Goal: Task Accomplishment & Management: Manage account settings

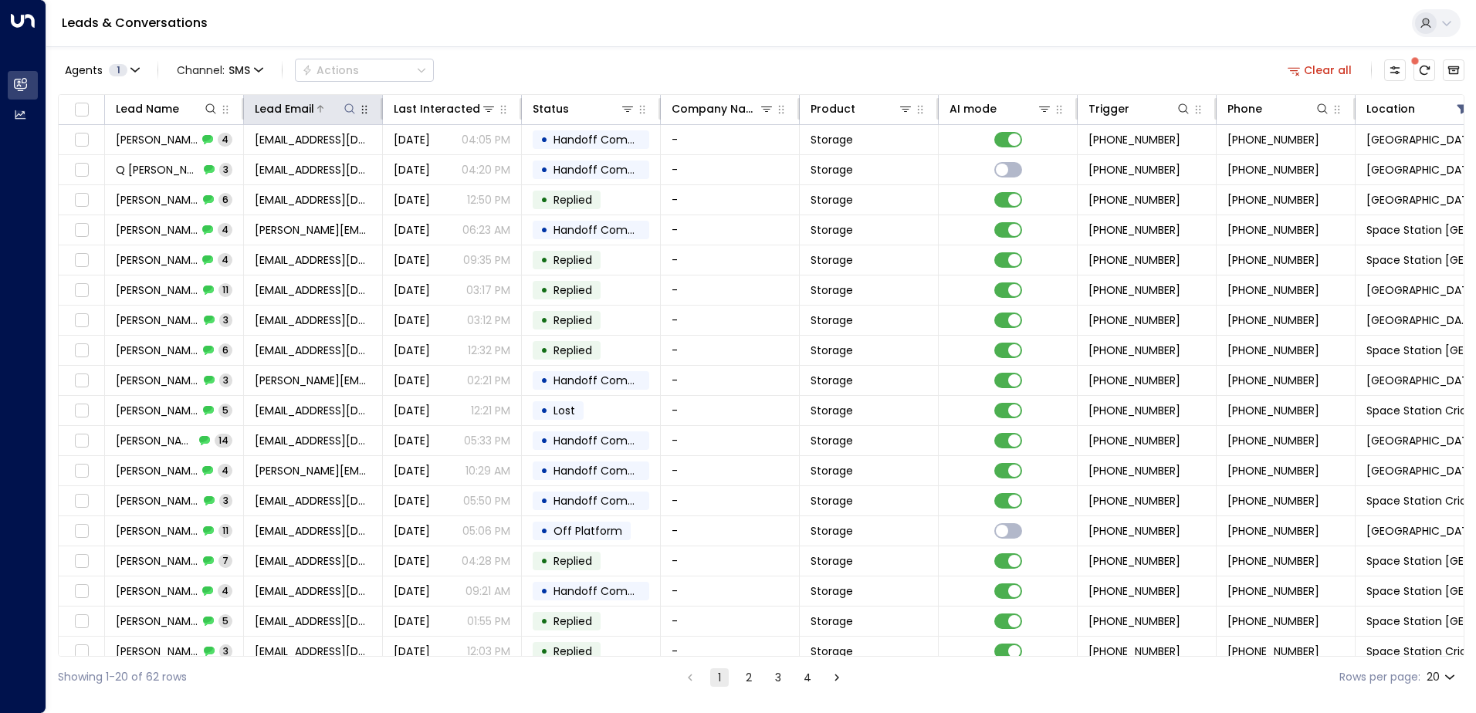
click at [354, 109] on icon at bounding box center [349, 109] width 12 height 12
type input "**********"
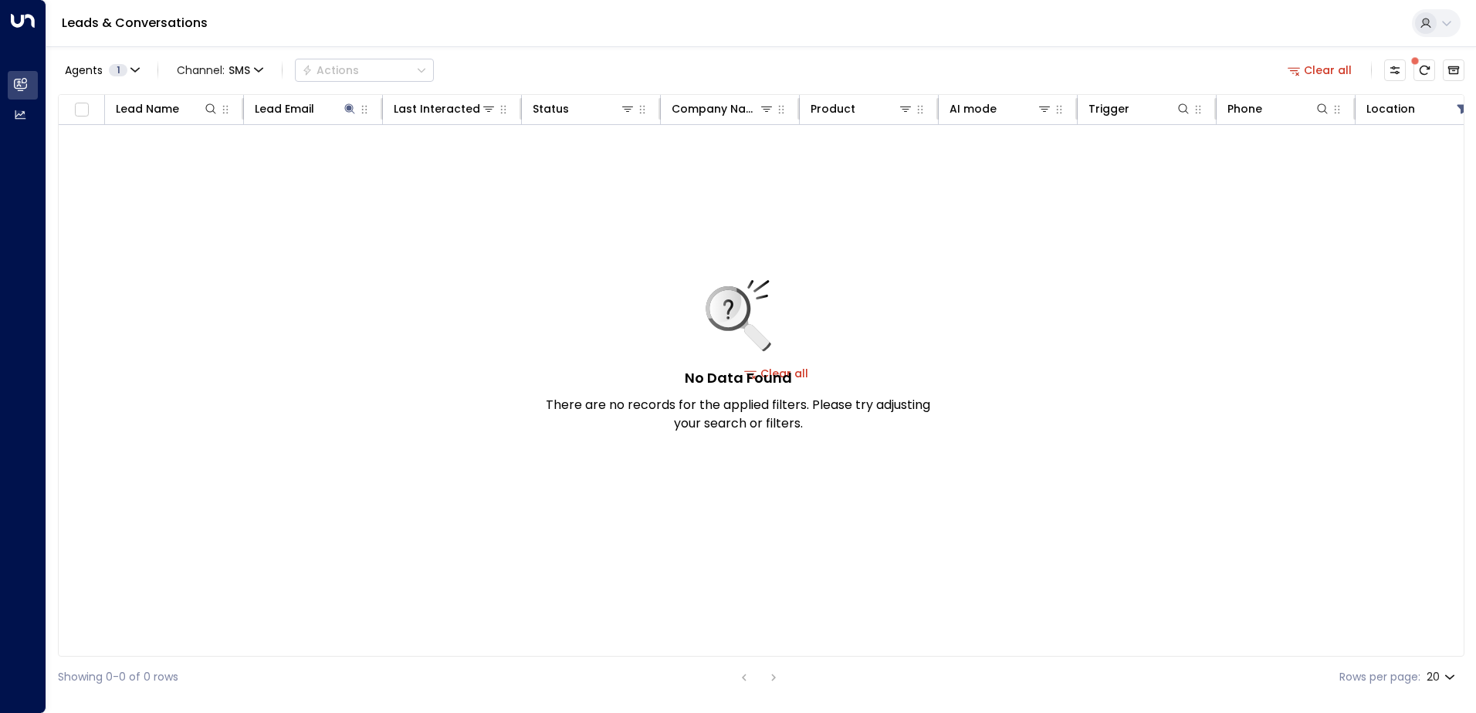
click at [1320, 74] on button "Clear all" at bounding box center [1319, 70] width 77 height 22
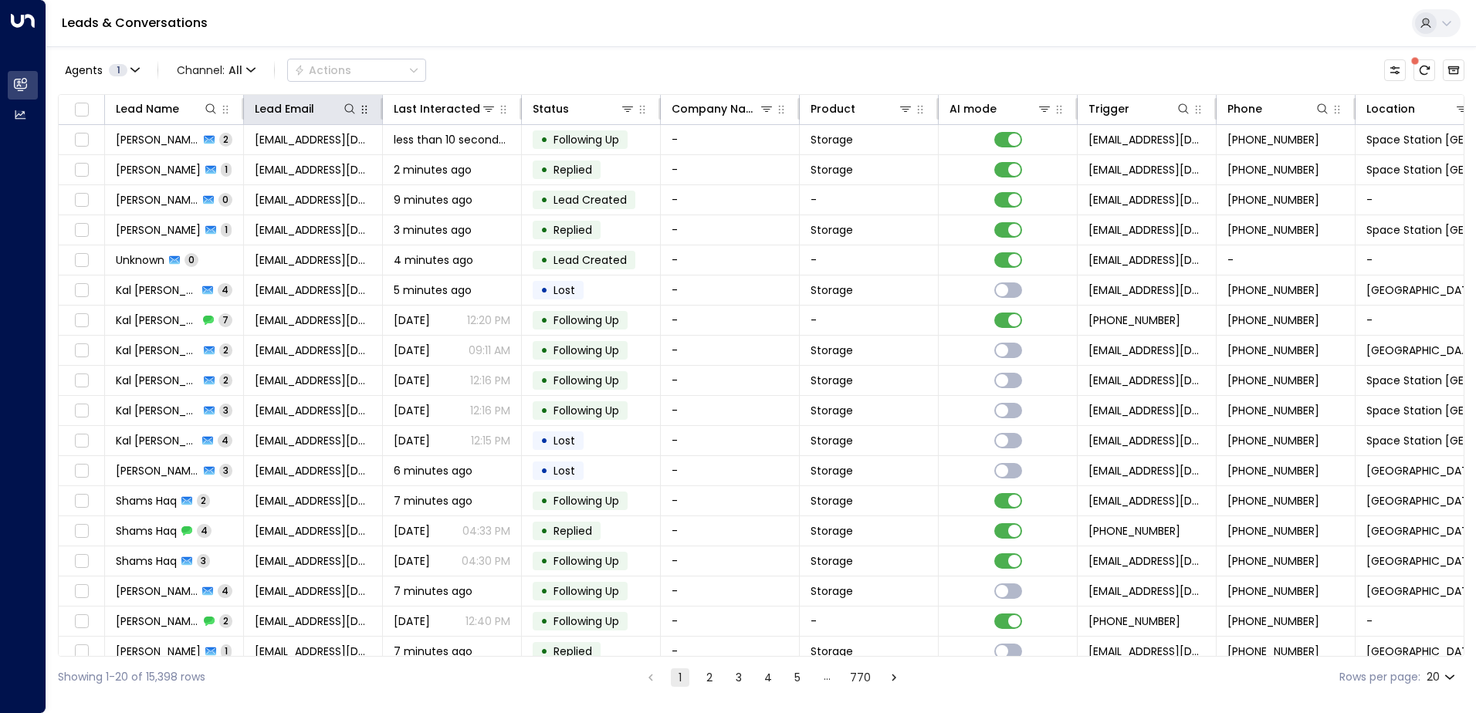
click at [358, 112] on icon "button" at bounding box center [364, 109] width 12 height 12
click at [140, 68] on button "Agents 1" at bounding box center [101, 70] width 87 height 22
drag, startPoint x: 499, startPoint y: 61, endPoint x: 367, endPoint y: 100, distance: 137.7
click at [490, 63] on div at bounding box center [738, 356] width 1476 height 713
click at [346, 112] on icon at bounding box center [349, 109] width 12 height 12
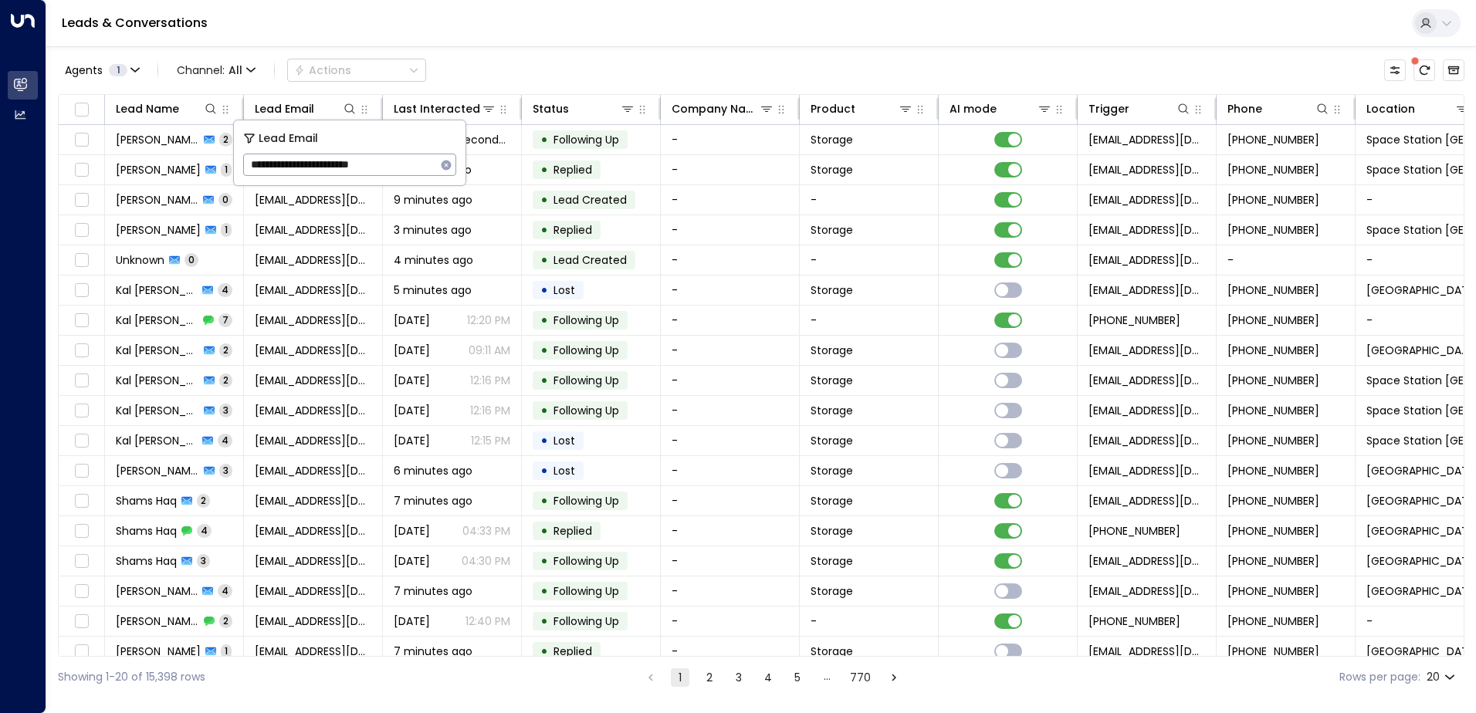
type input "**********"
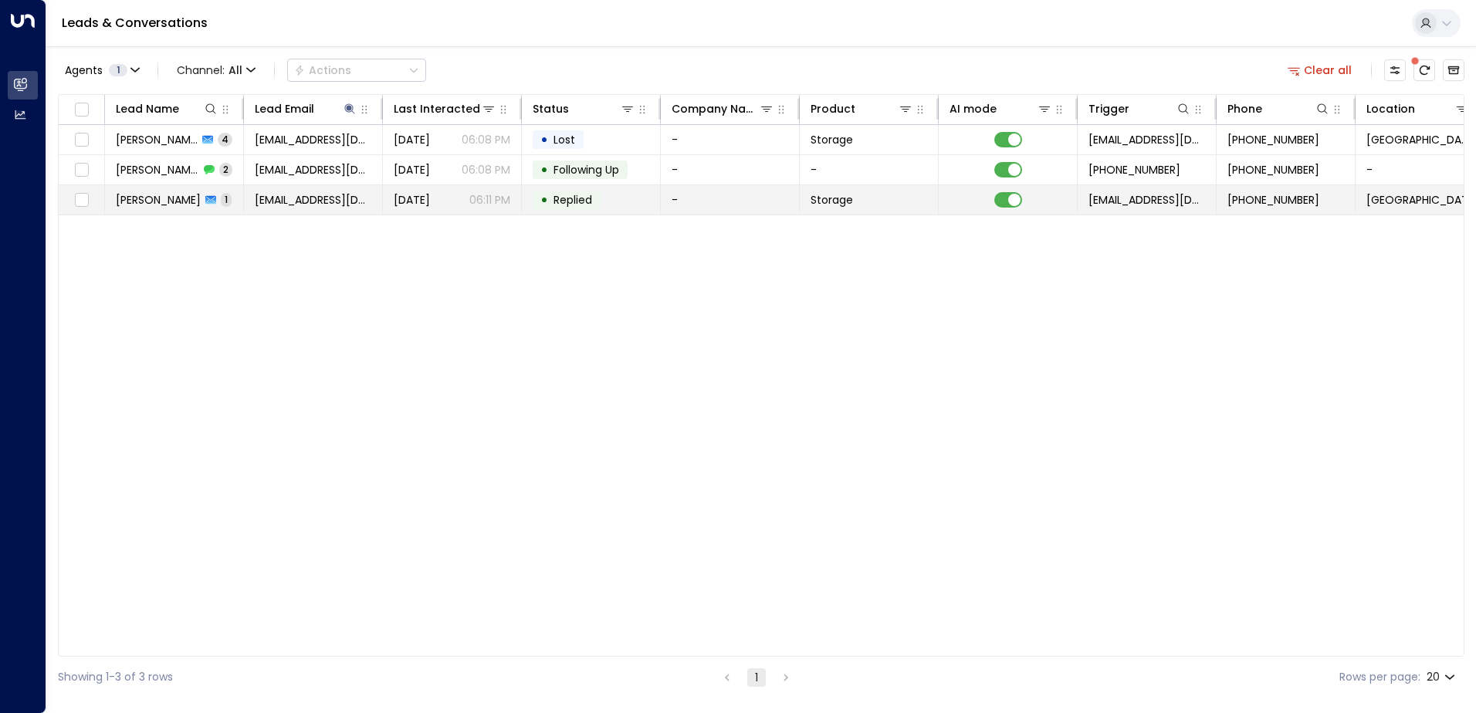
click at [620, 198] on td "• Replied" at bounding box center [591, 199] width 139 height 29
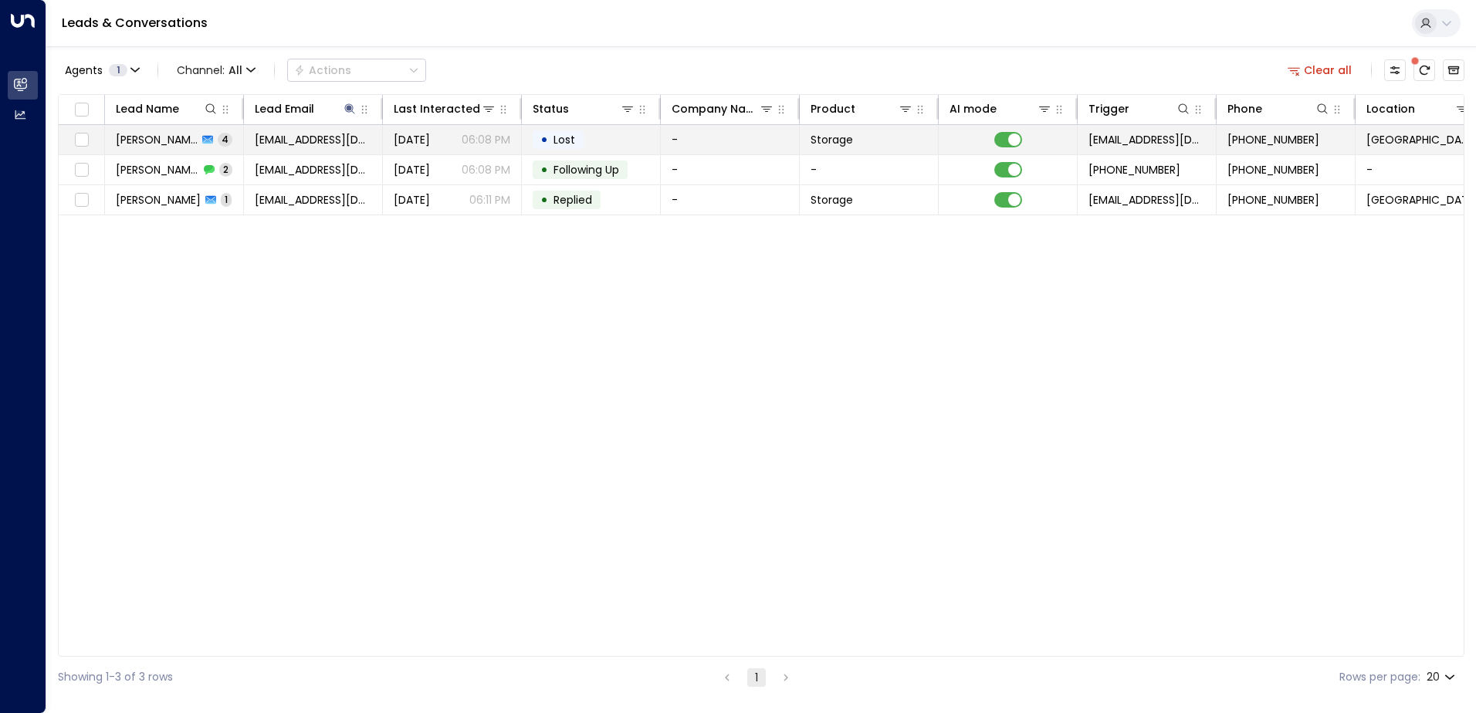
click at [559, 137] on span "Lost" at bounding box center [564, 139] width 22 height 15
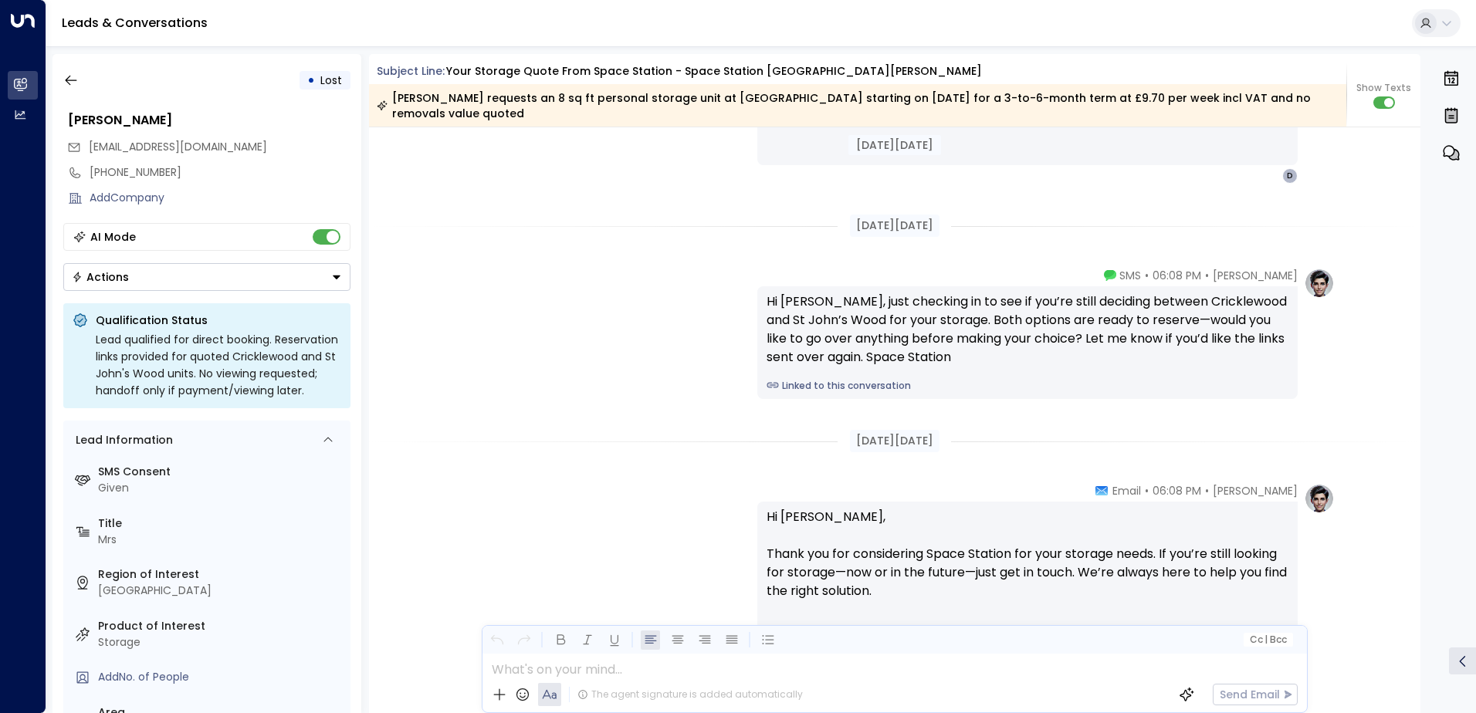
scroll to position [2274, 0]
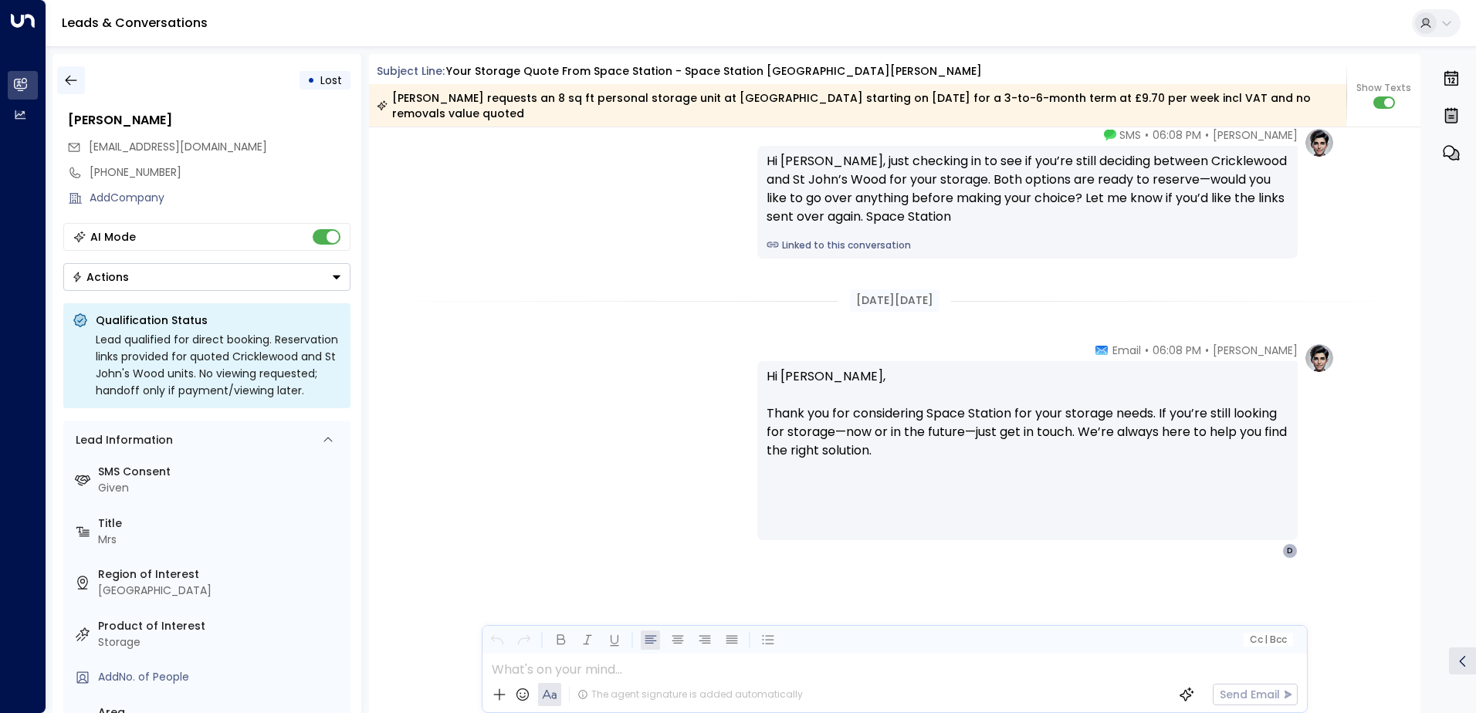
click at [75, 78] on icon "button" at bounding box center [70, 80] width 15 height 15
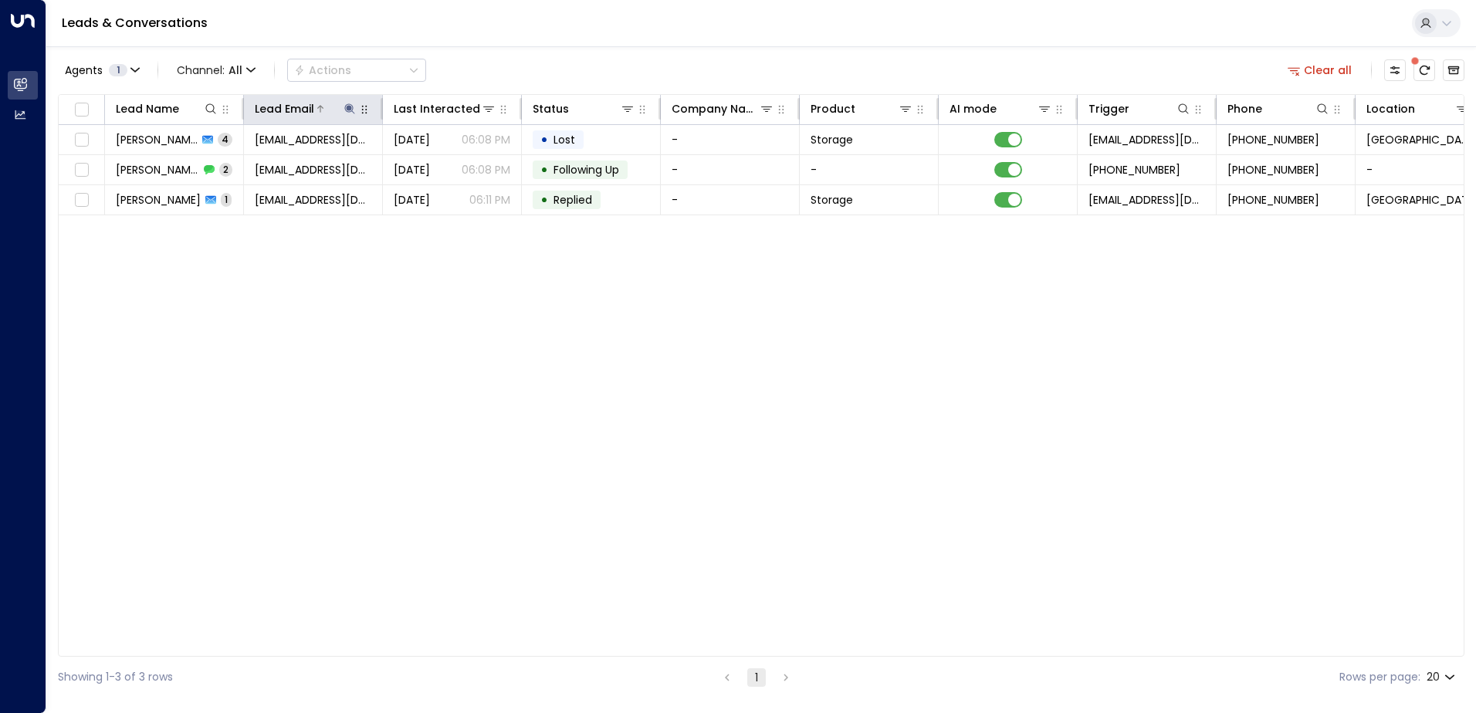
click at [353, 112] on icon at bounding box center [349, 108] width 10 height 10
drag, startPoint x: 448, startPoint y: 164, endPoint x: 422, endPoint y: 164, distance: 25.5
click at [445, 164] on icon "button" at bounding box center [446, 165] width 10 height 10
click at [399, 164] on input "text" at bounding box center [349, 164] width 213 height 29
paste input "**********"
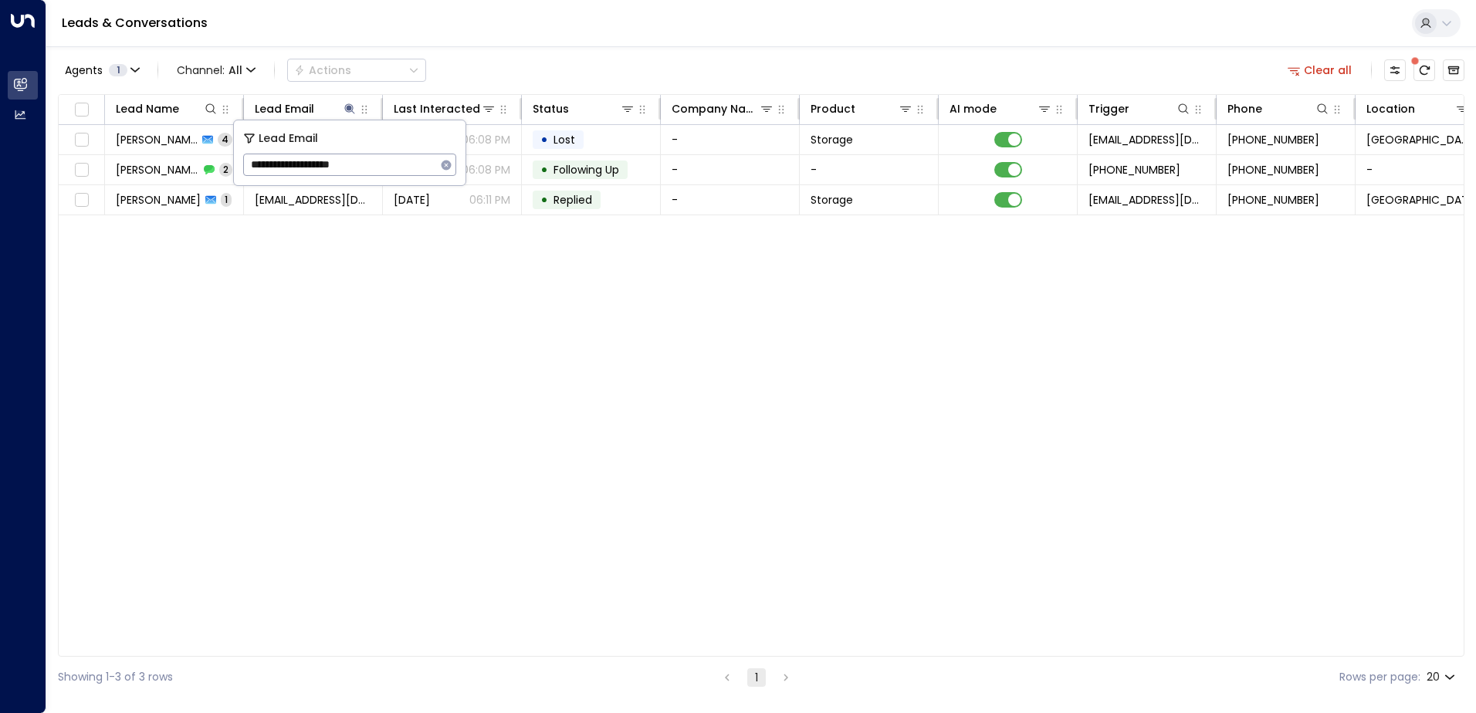
type input "**********"
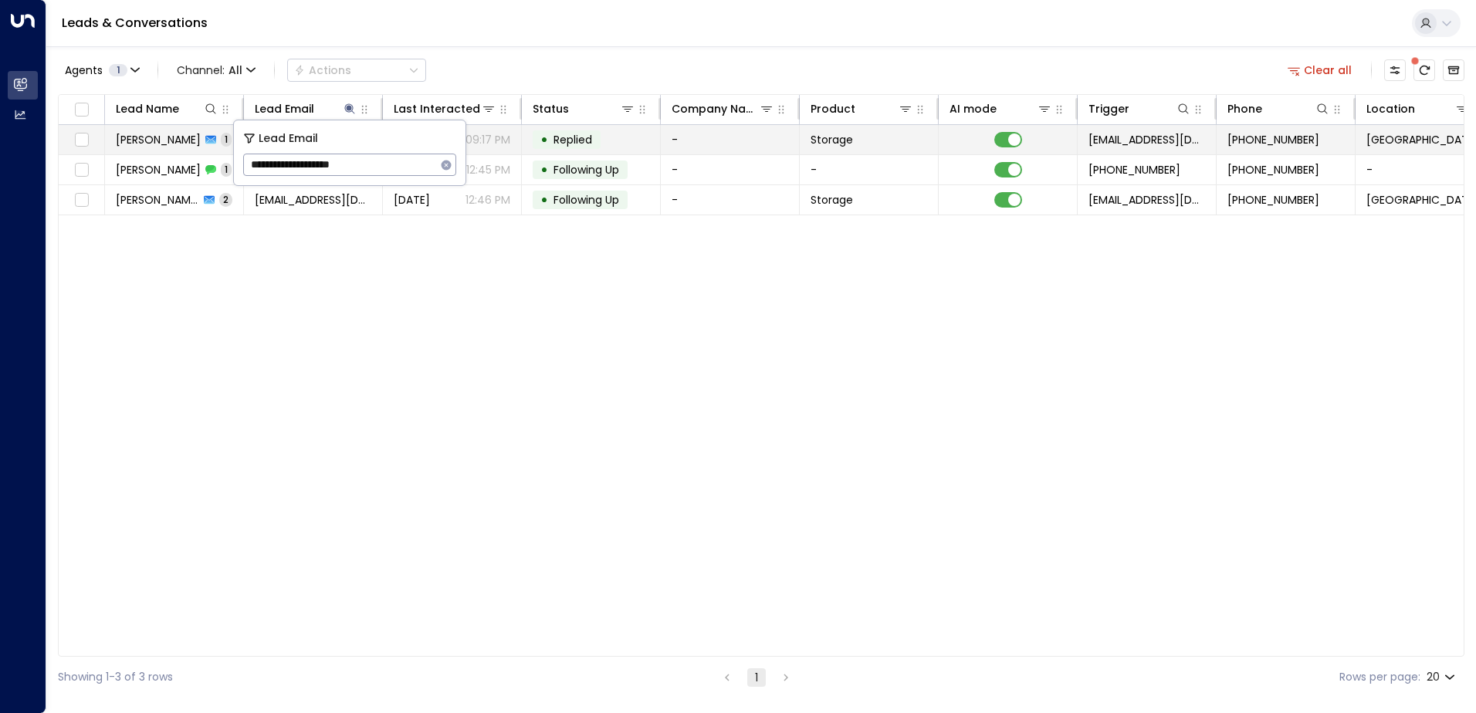
click at [610, 148] on td "• Replied" at bounding box center [591, 139] width 139 height 29
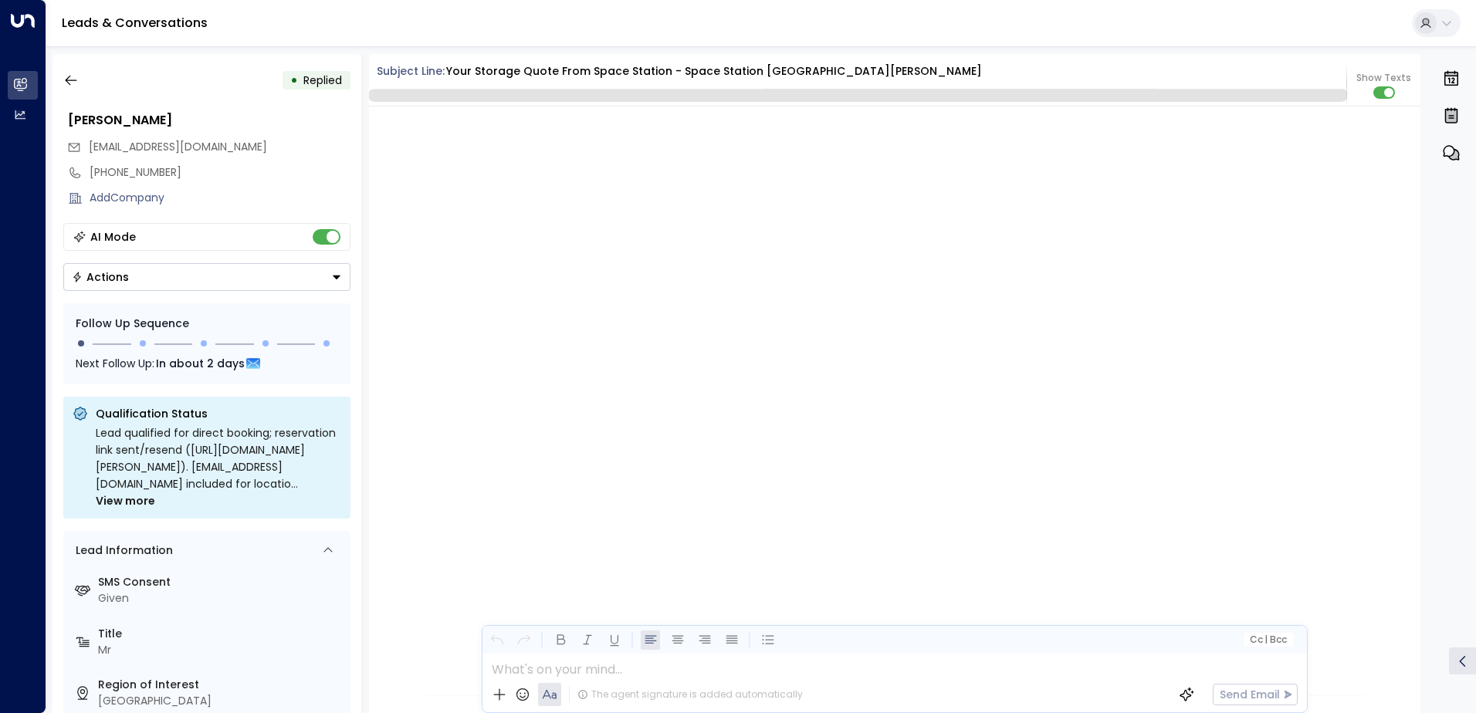
scroll to position [1239, 0]
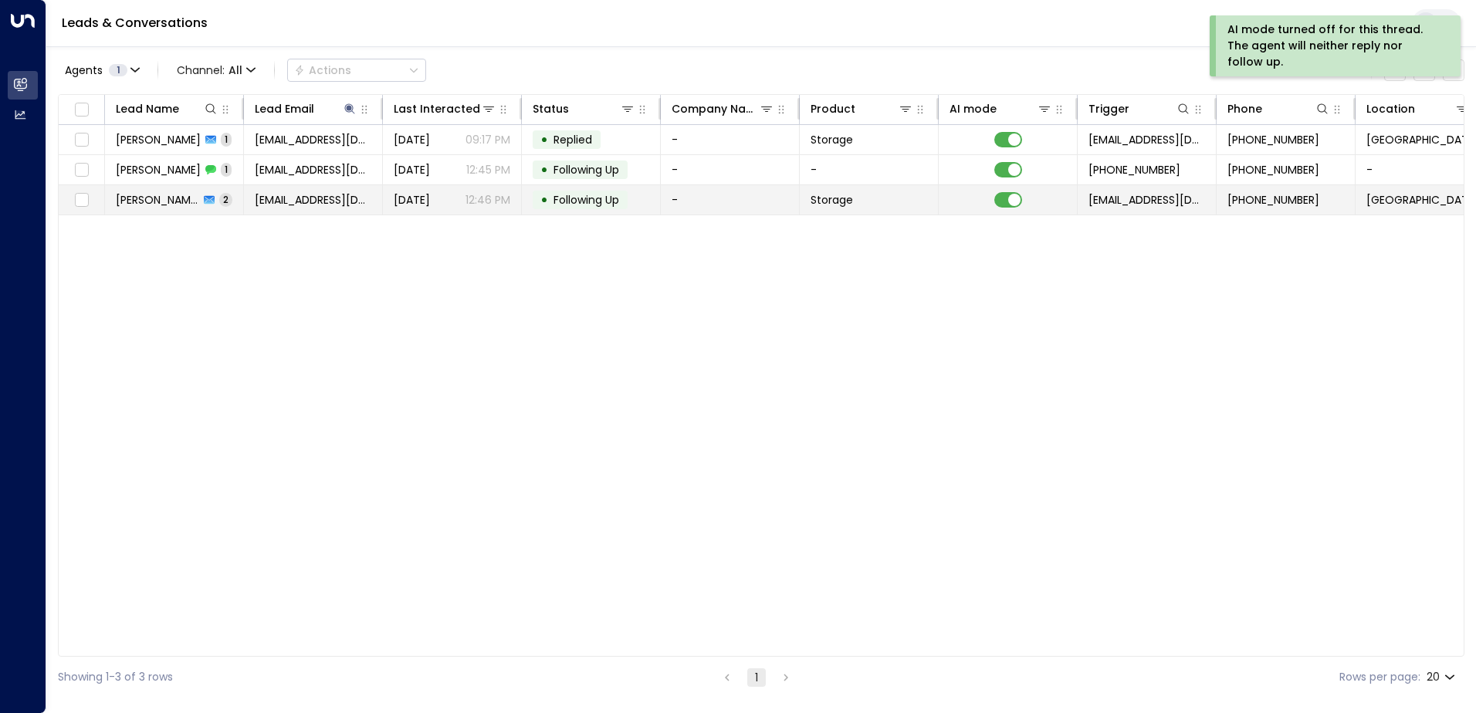
click at [573, 203] on span "Following Up" at bounding box center [586, 199] width 66 height 15
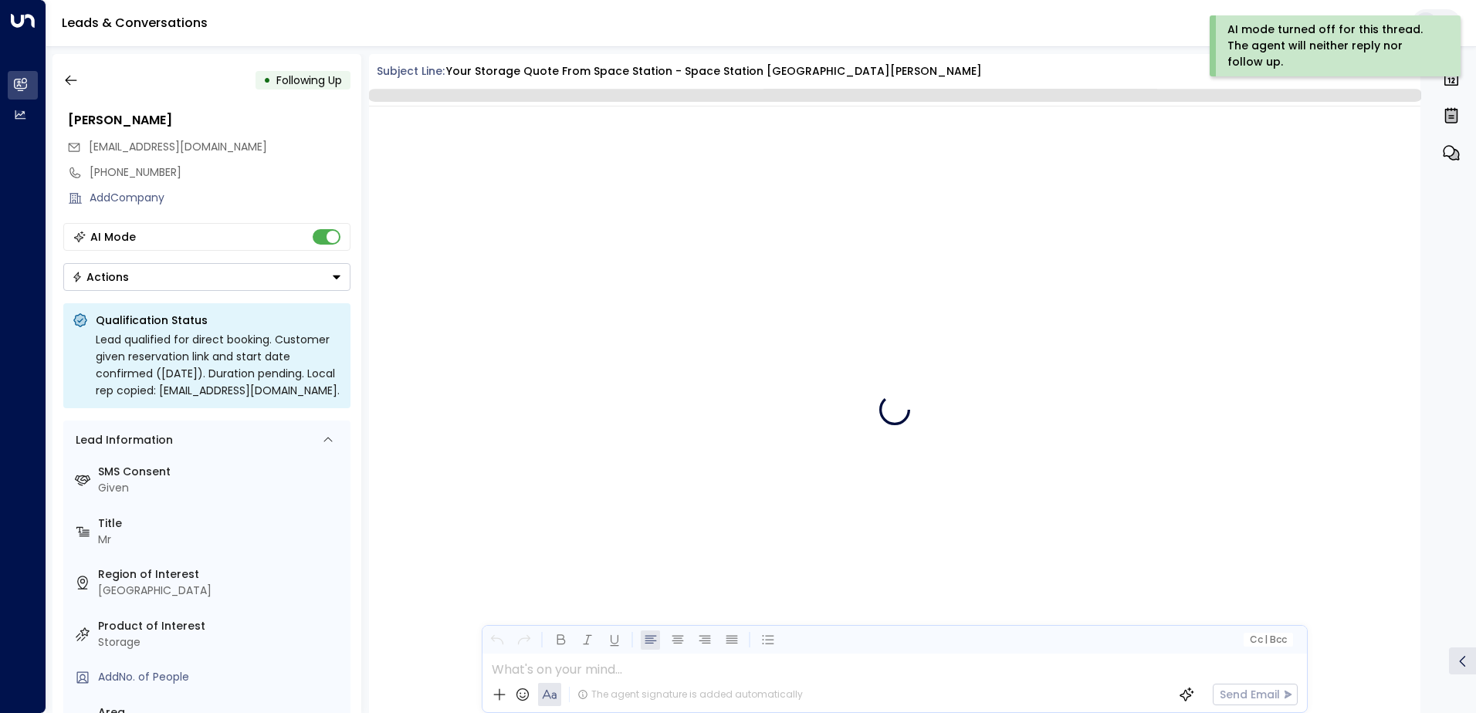
scroll to position [1526, 0]
